Goal: Transaction & Acquisition: Purchase product/service

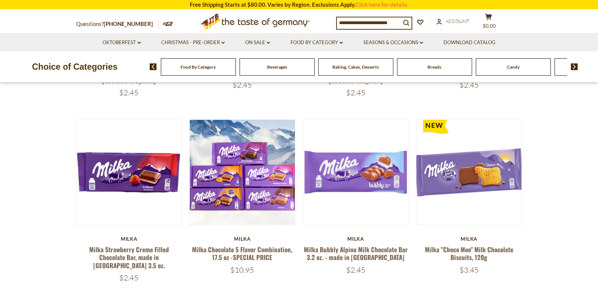
scroll to position [260, 0]
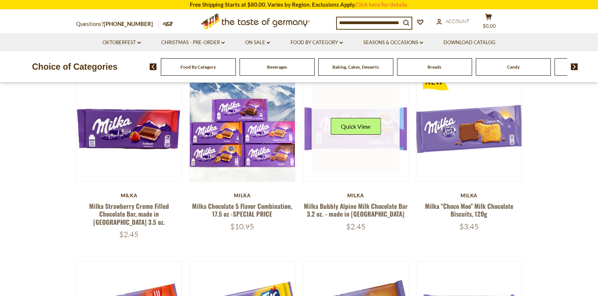
click at [342, 138] on link at bounding box center [356, 129] width 88 height 88
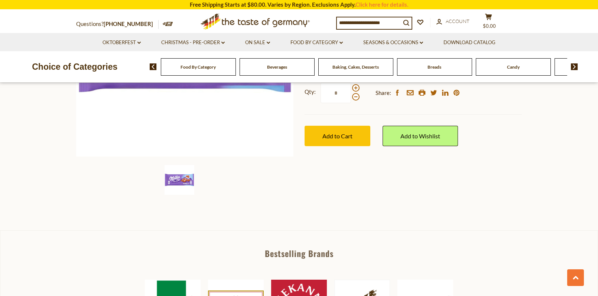
scroll to position [186, 0]
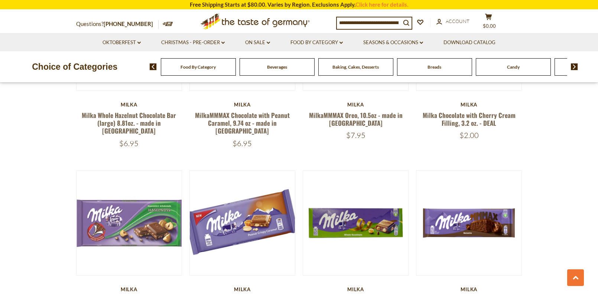
scroll to position [892, 0]
click at [361, 22] on input at bounding box center [369, 22] width 64 height 10
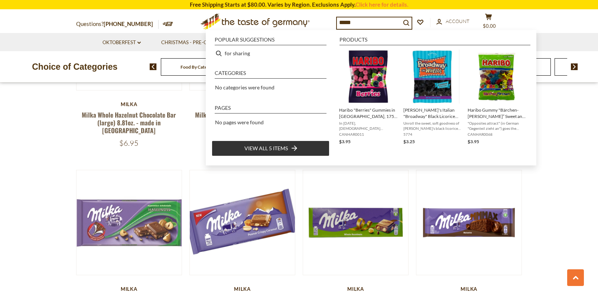
type input "******"
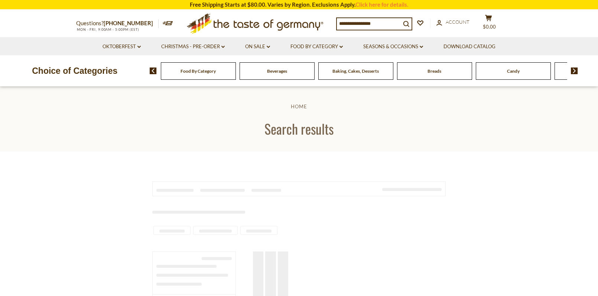
type input "******"
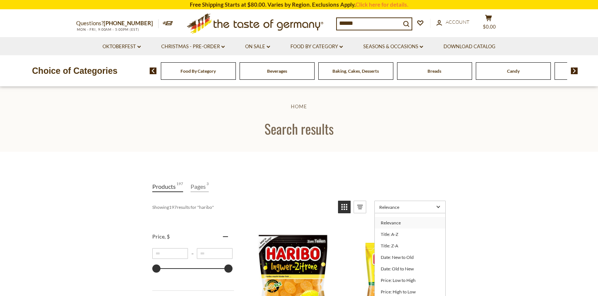
click at [434, 204] on link "Relevance" at bounding box center [409, 207] width 71 height 13
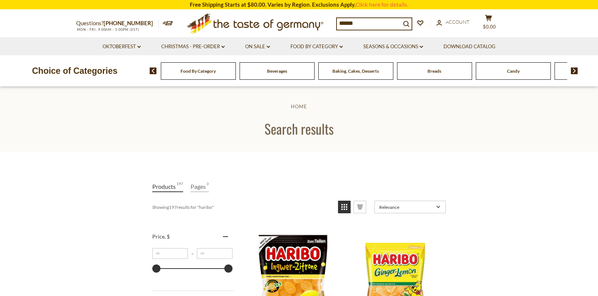
click at [434, 204] on link "Relevance" at bounding box center [409, 207] width 71 height 13
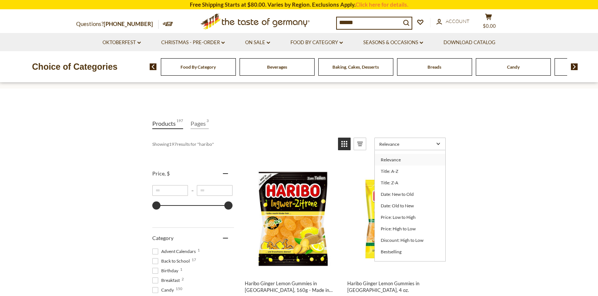
scroll to position [74, 0]
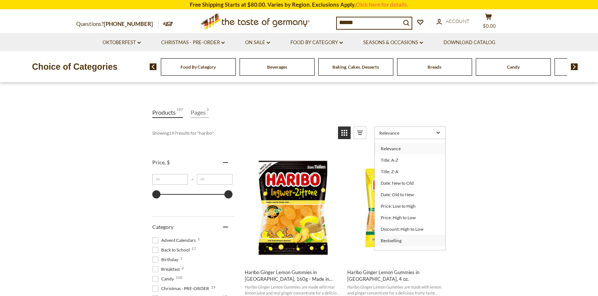
click at [410, 238] on link "Bestselling" at bounding box center [410, 241] width 71 height 12
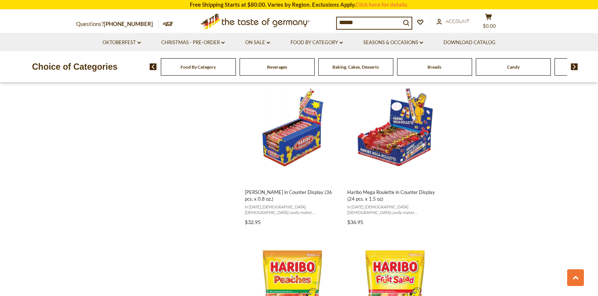
scroll to position [966, 0]
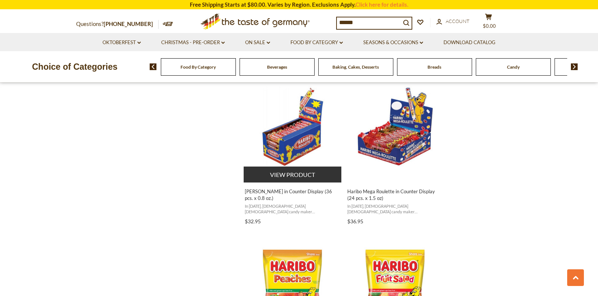
click at [305, 136] on img "Haribo Roulette in Counter Display (36 pcs. x 0.8 oz.)" at bounding box center [293, 127] width 98 height 98
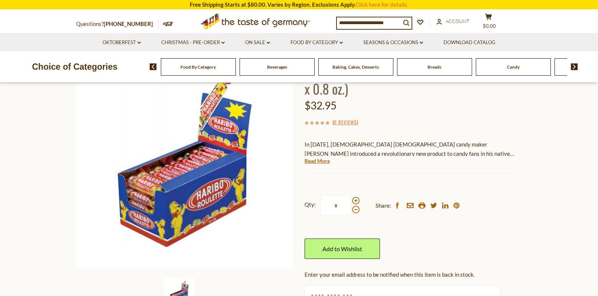
scroll to position [74, 0]
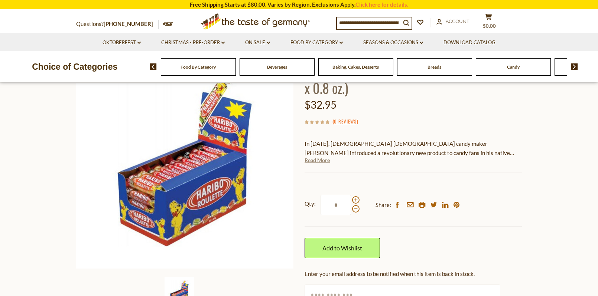
click at [322, 161] on link "Read More" at bounding box center [317, 160] width 25 height 7
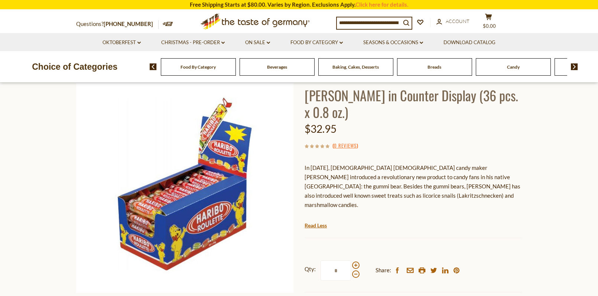
scroll to position [37, 0]
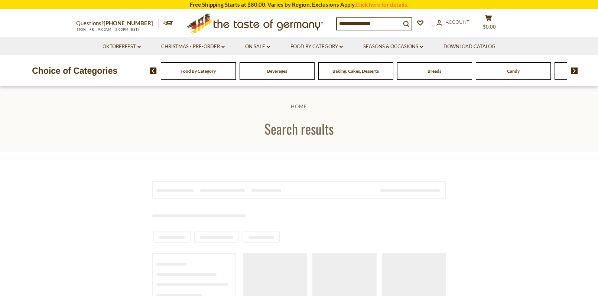
type input "******"
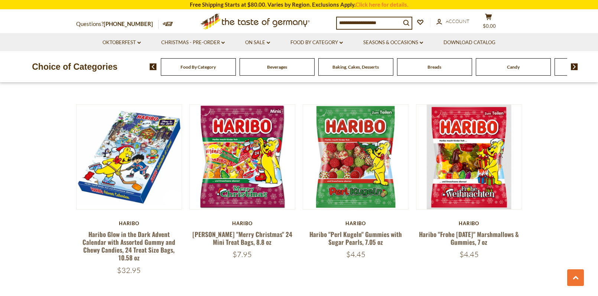
scroll to position [1152, 0]
